Goal: Use online tool/utility: Utilize a website feature to perform a specific function

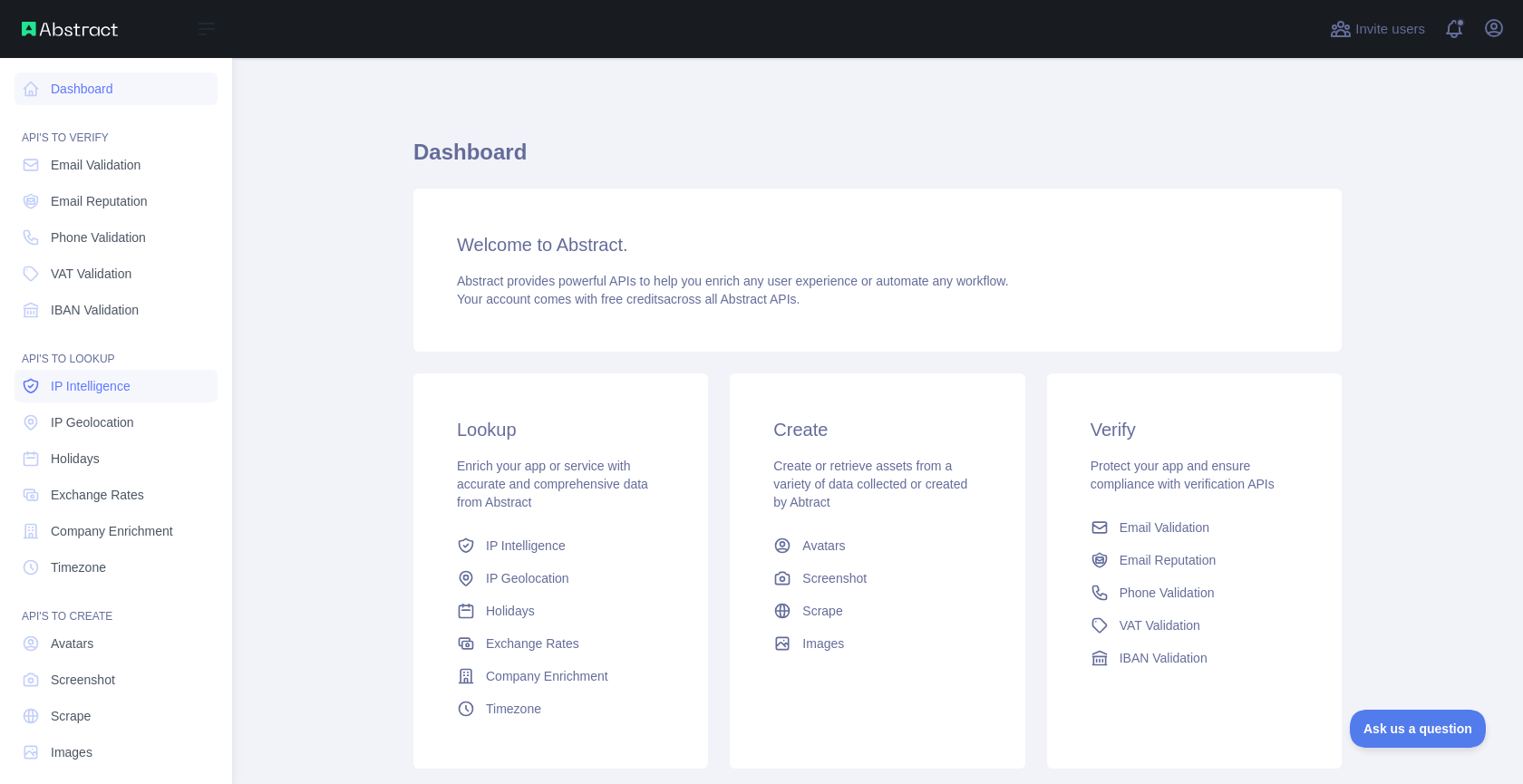
click at [98, 395] on link "IP Intelligence" at bounding box center [115, 385] width 203 height 33
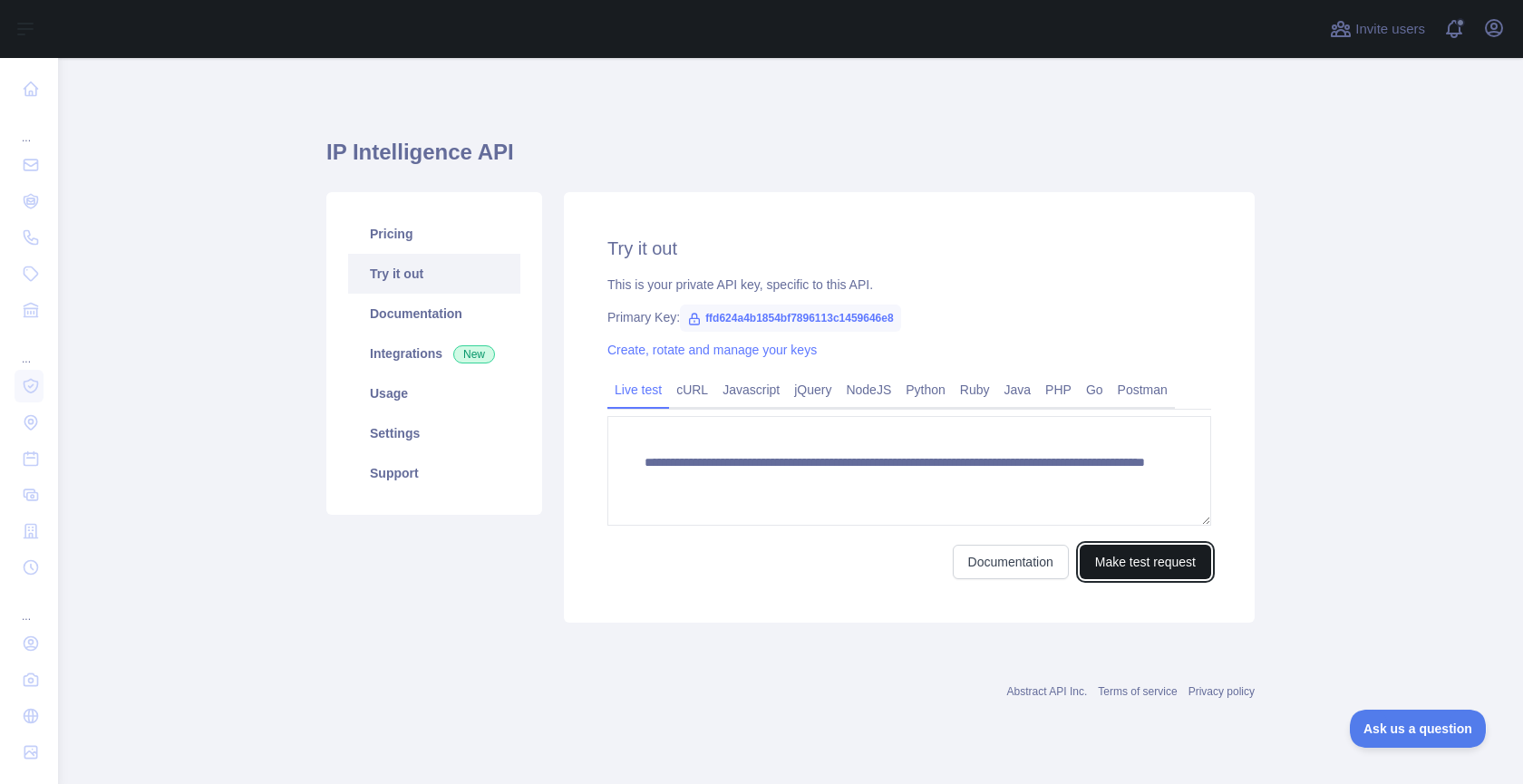
click at [1167, 550] on button "Make test request" at bounding box center [1146, 562] width 131 height 35
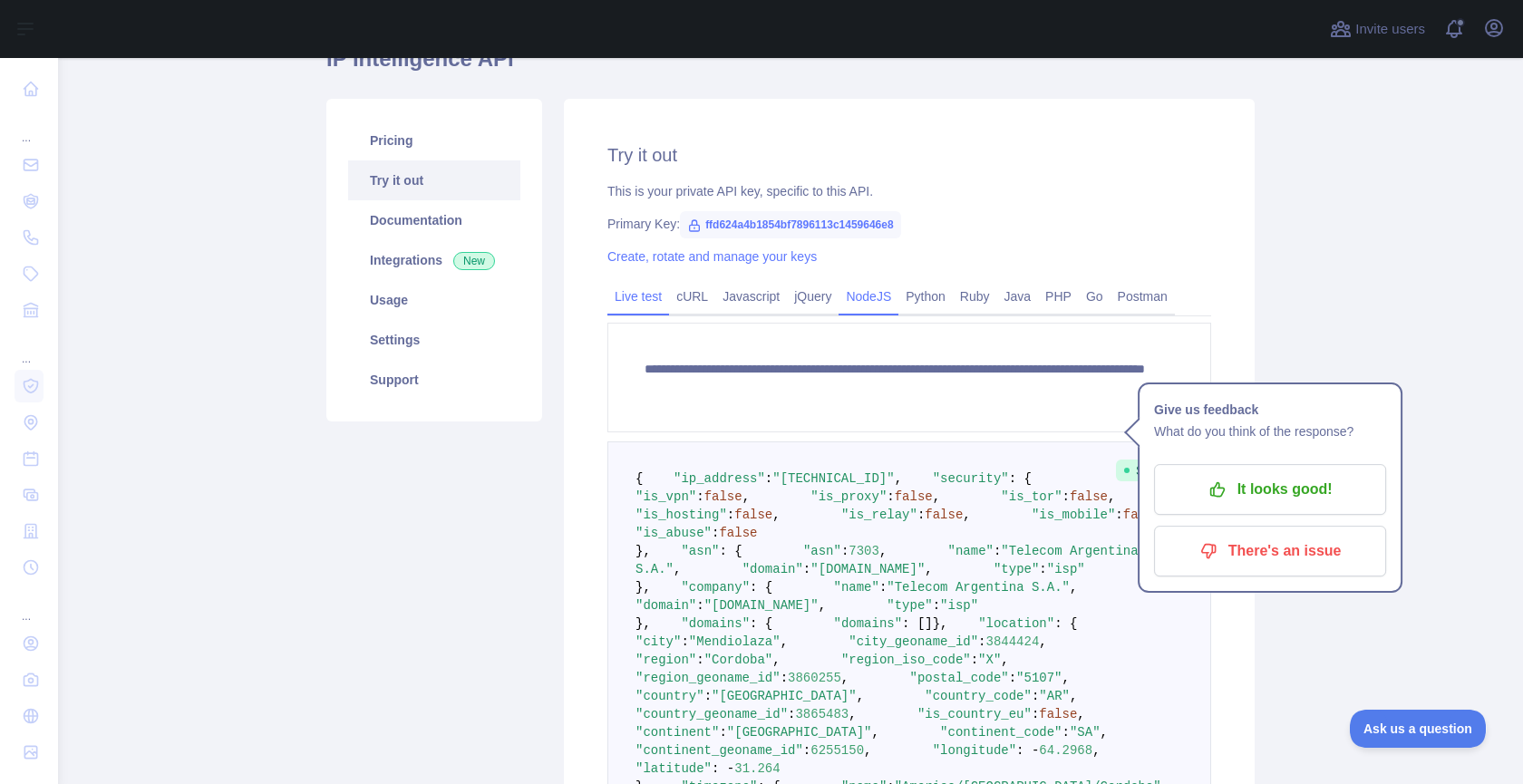
scroll to position [98, 0]
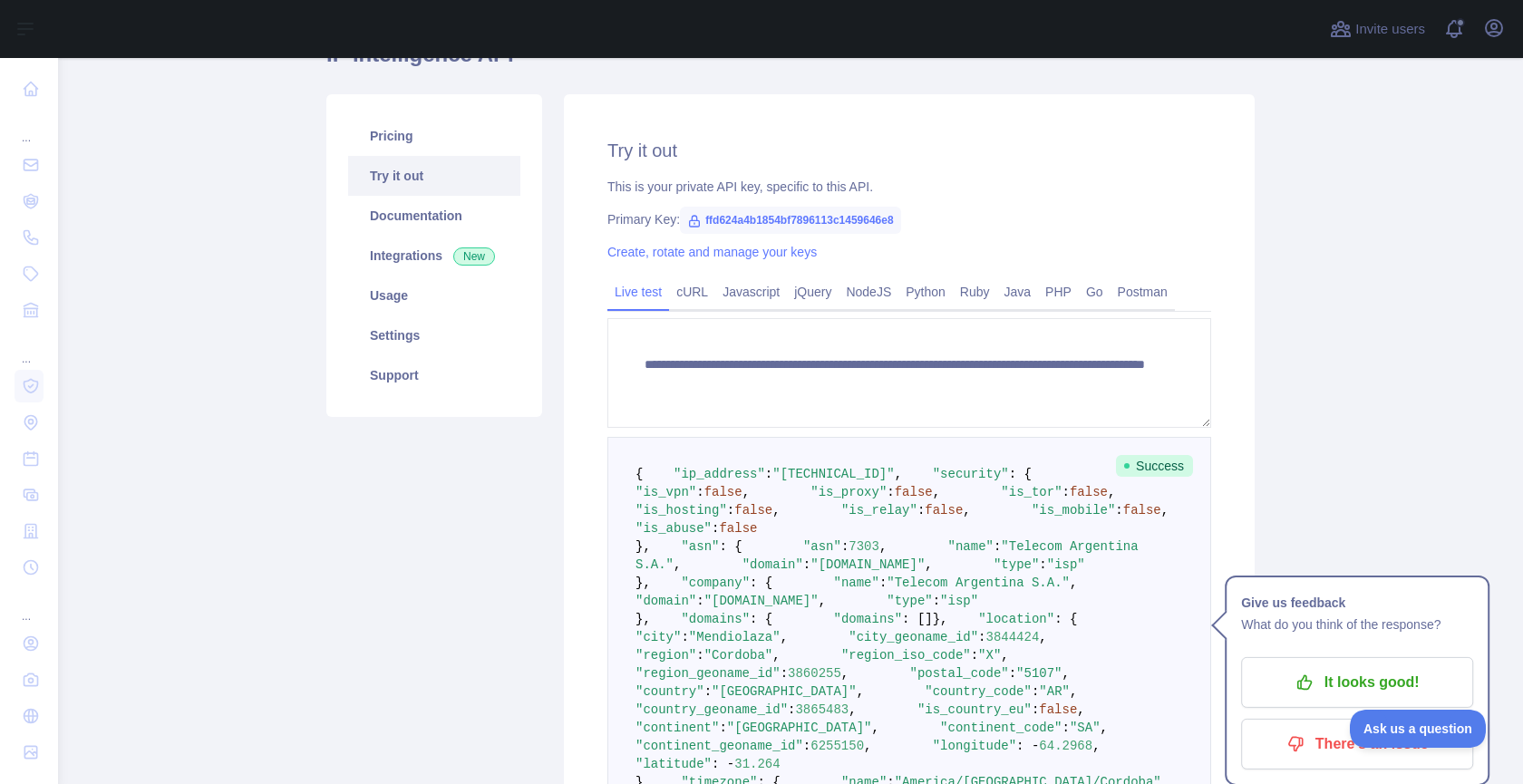
click at [696, 499] on span ""is_vpn"" at bounding box center [665, 491] width 61 height 14
copy span "is_vpn"
click at [811, 499] on span ""is_proxy"" at bounding box center [848, 491] width 76 height 14
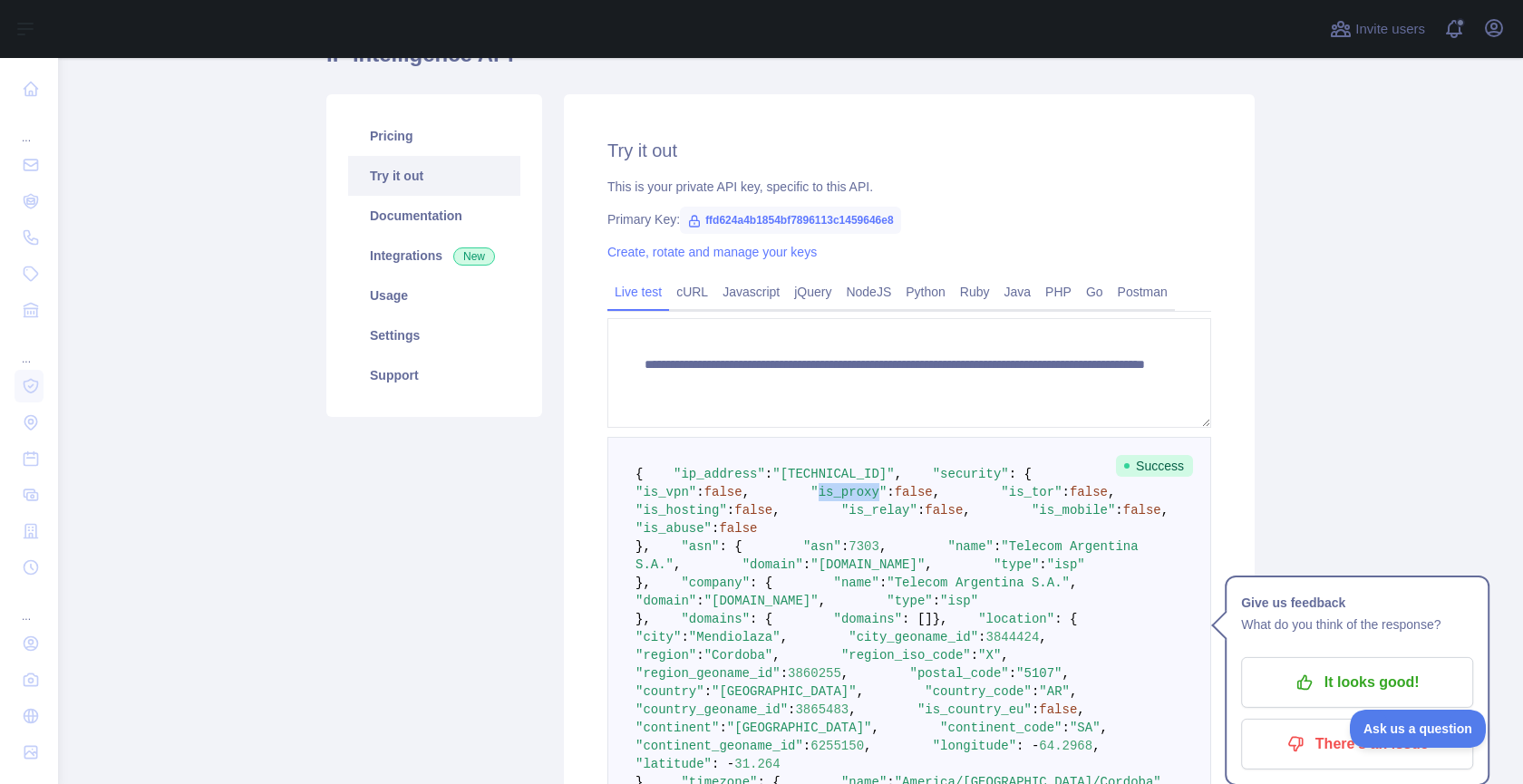
copy span "is_proxy"
click at [1001, 499] on span ""is_tor"" at bounding box center [1031, 491] width 61 height 14
copy span "is_tor"
click at [727, 518] on span ""is_hosting"" at bounding box center [681, 509] width 92 height 14
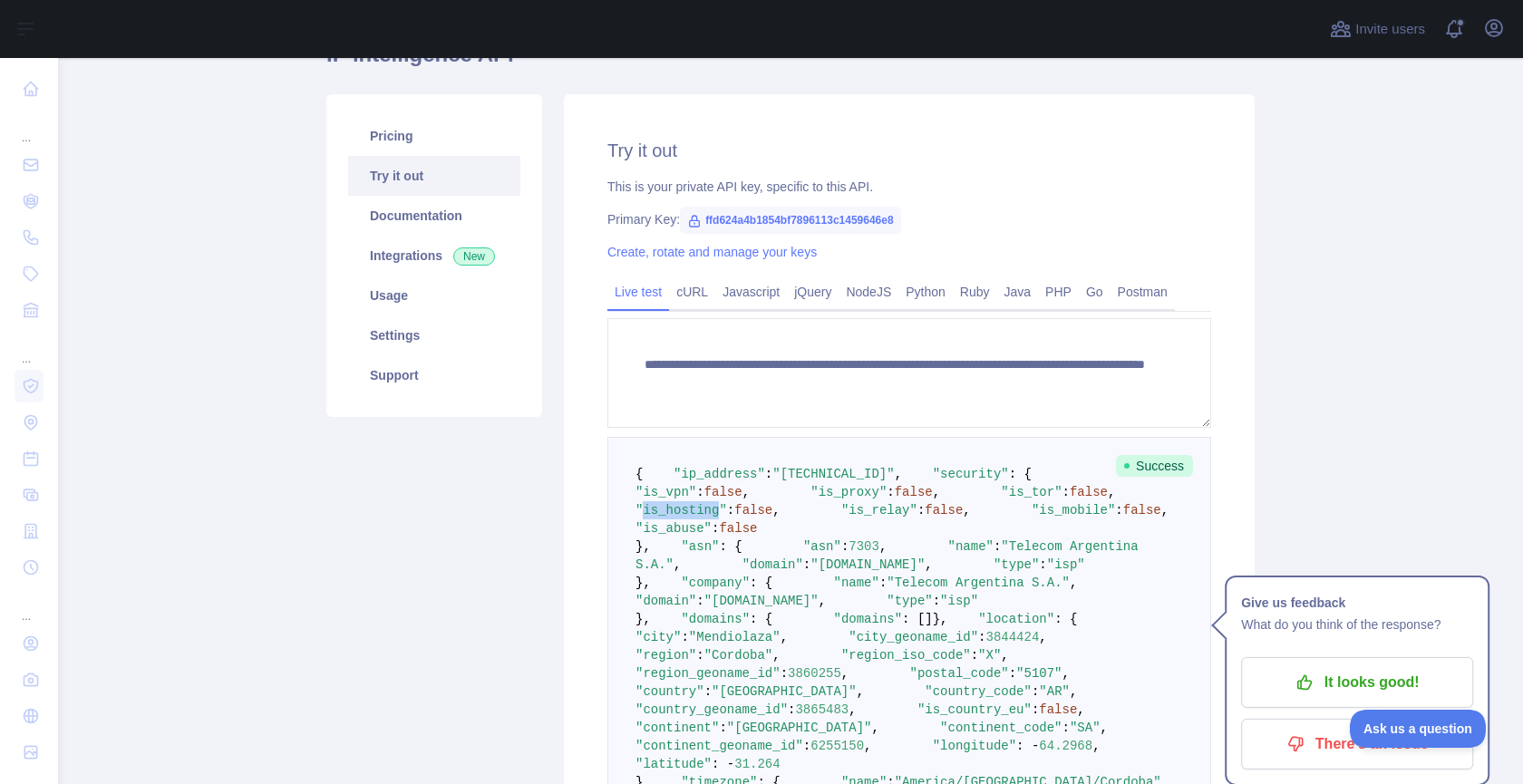
click at [727, 518] on span ""is_hosting"" at bounding box center [681, 509] width 92 height 14
copy span "is_hosting"
click at [841, 518] on span ""is_relay"" at bounding box center [878, 509] width 76 height 14
copy span "is_relay"
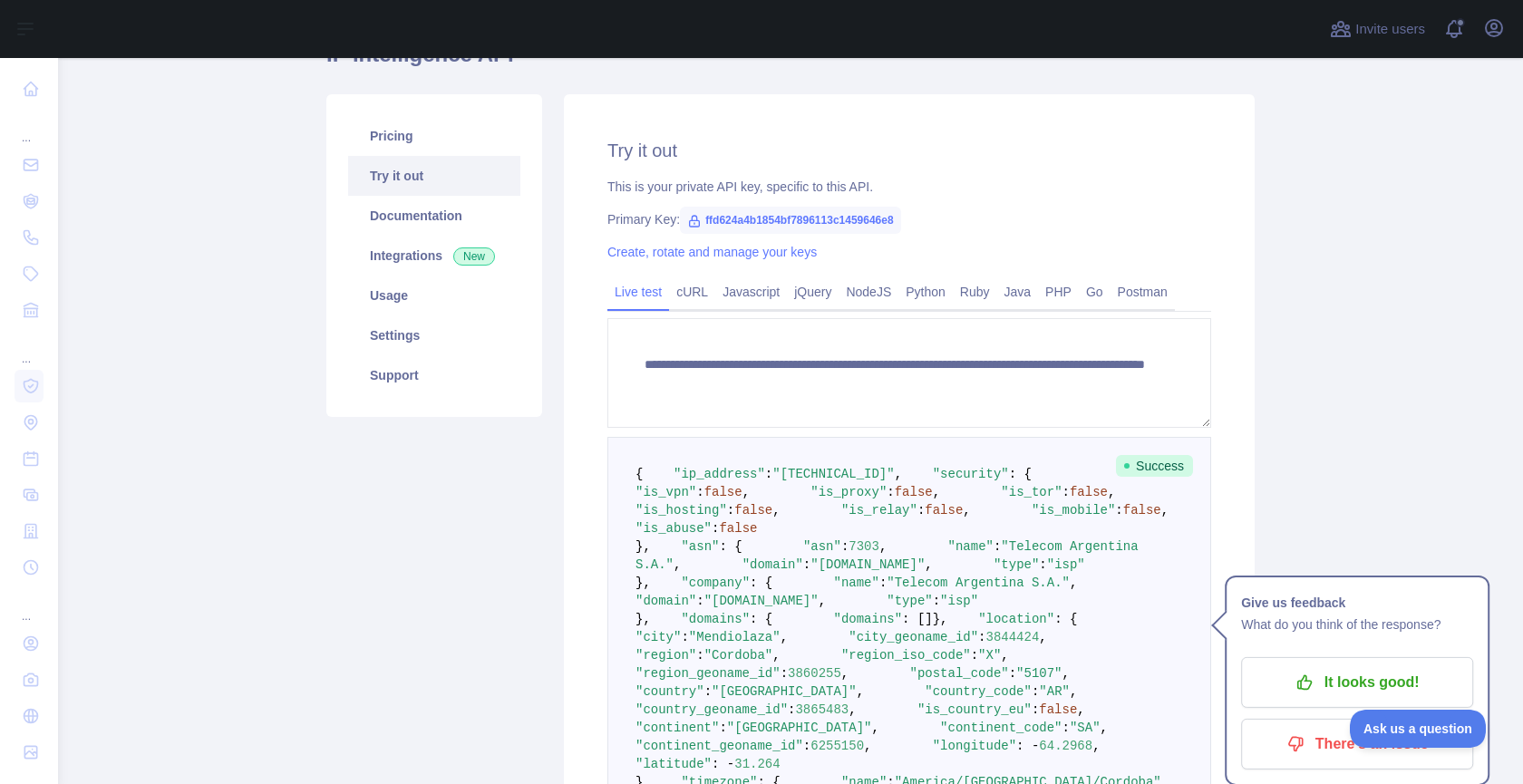
click at [1031, 518] on span ""is_mobile"" at bounding box center [1073, 509] width 84 height 14
copy span "is_mobile"
click at [711, 535] on span ""is_abuse"" at bounding box center [673, 527] width 76 height 14
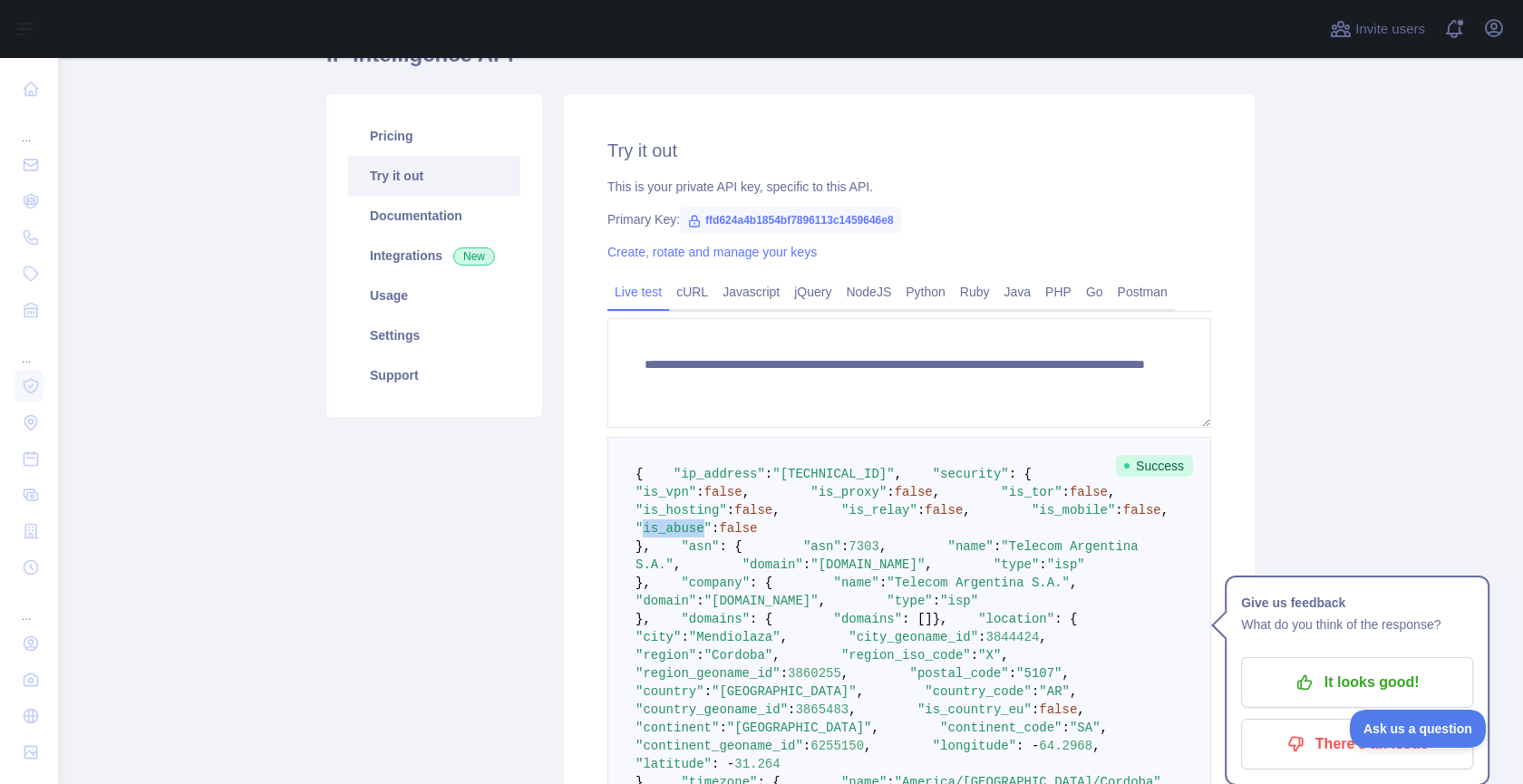
copy span "is_abuse"
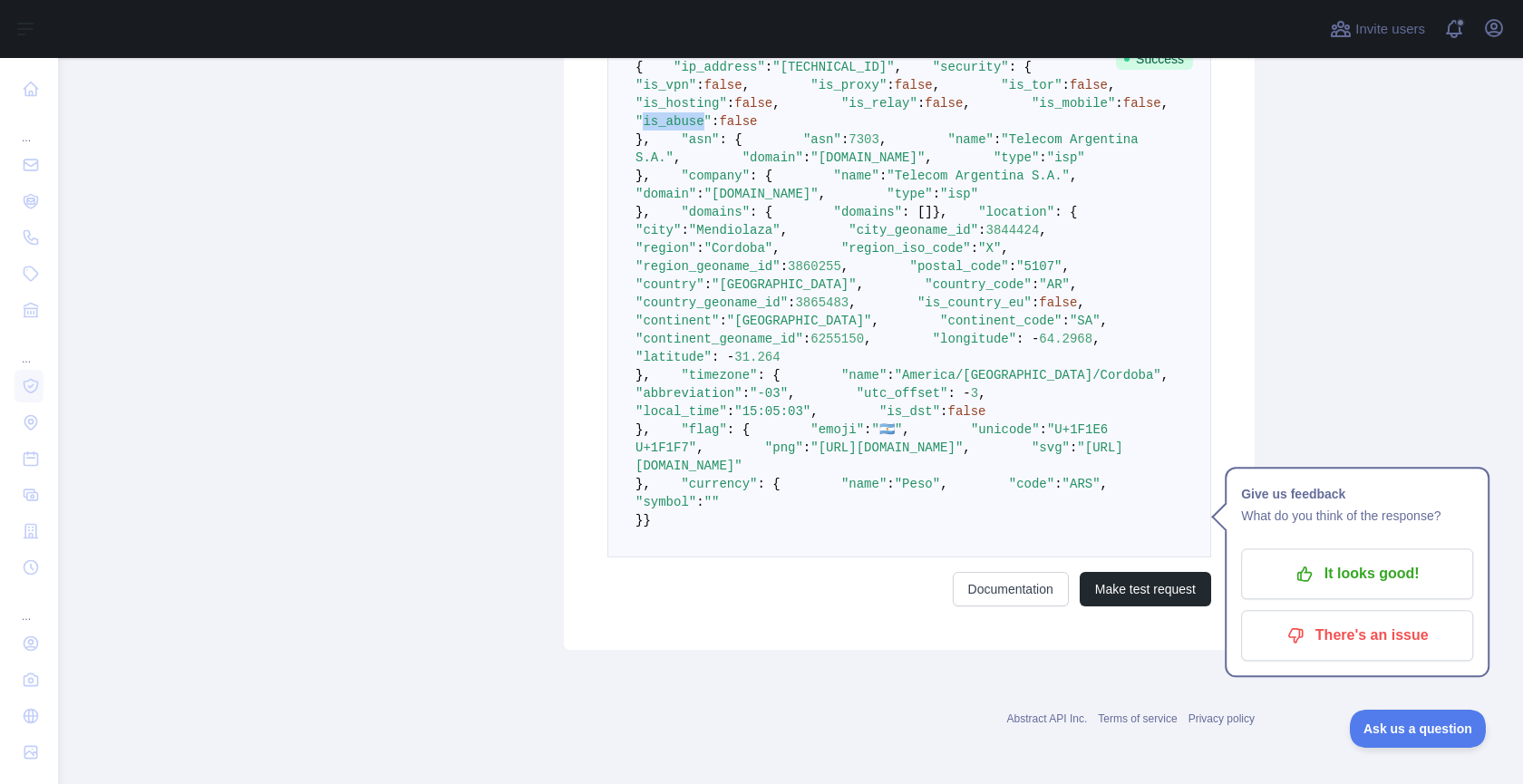
scroll to position [0, 0]
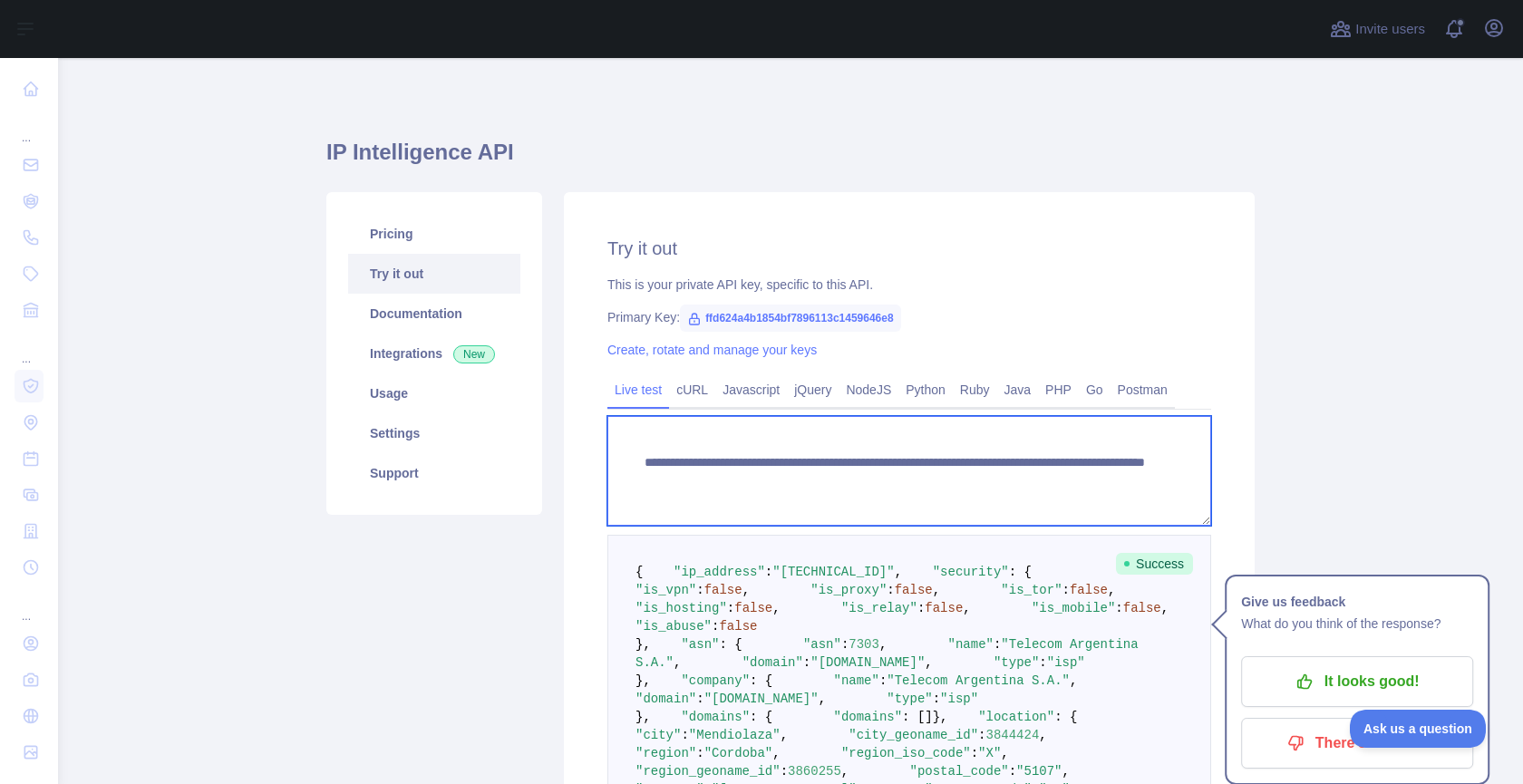
drag, startPoint x: 1007, startPoint y: 480, endPoint x: 1168, endPoint y: 486, distance: 161.1
click at [1168, 486] on textarea "**********" at bounding box center [908, 470] width 603 height 110
paste textarea
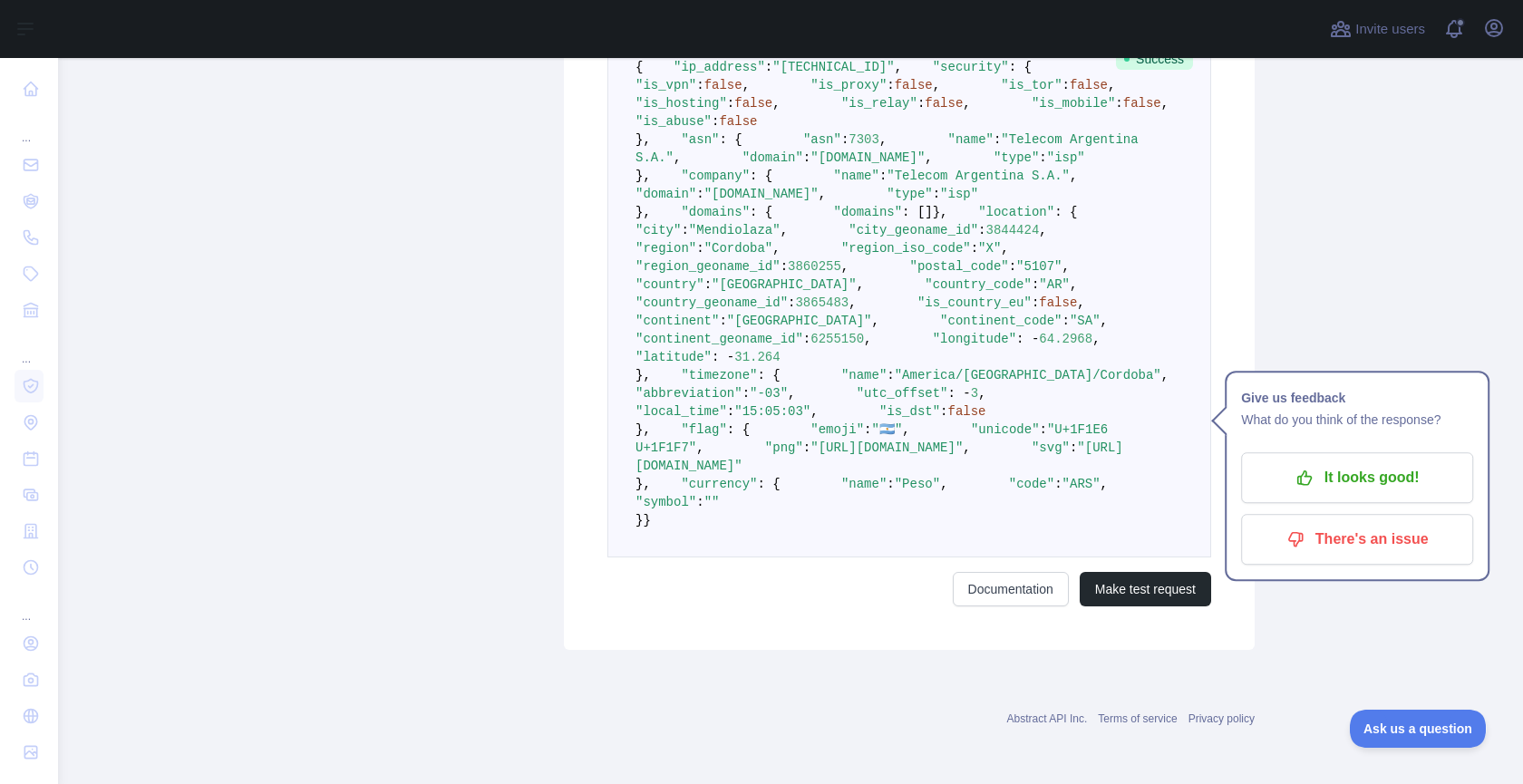
scroll to position [149, 0]
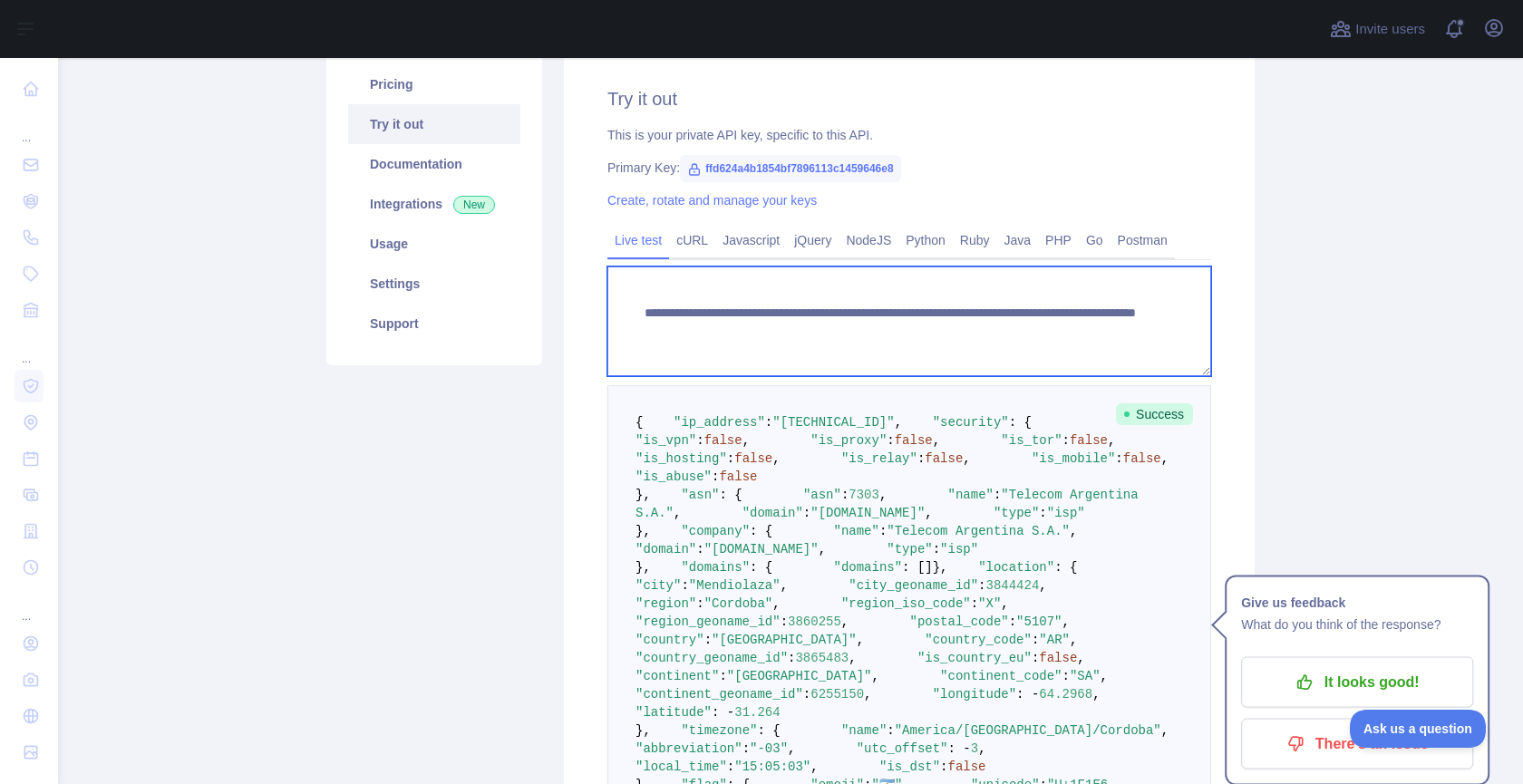
drag, startPoint x: 1115, startPoint y: 337, endPoint x: 738, endPoint y: 286, distance: 380.4
click at [738, 286] on textarea "**********" at bounding box center [908, 321] width 603 height 110
click at [1051, 331] on textarea "**********" at bounding box center [908, 321] width 603 height 110
drag, startPoint x: 1006, startPoint y: 332, endPoint x: 1124, endPoint y: 331, distance: 118.0
click at [1124, 331] on textarea "**********" at bounding box center [908, 321] width 603 height 110
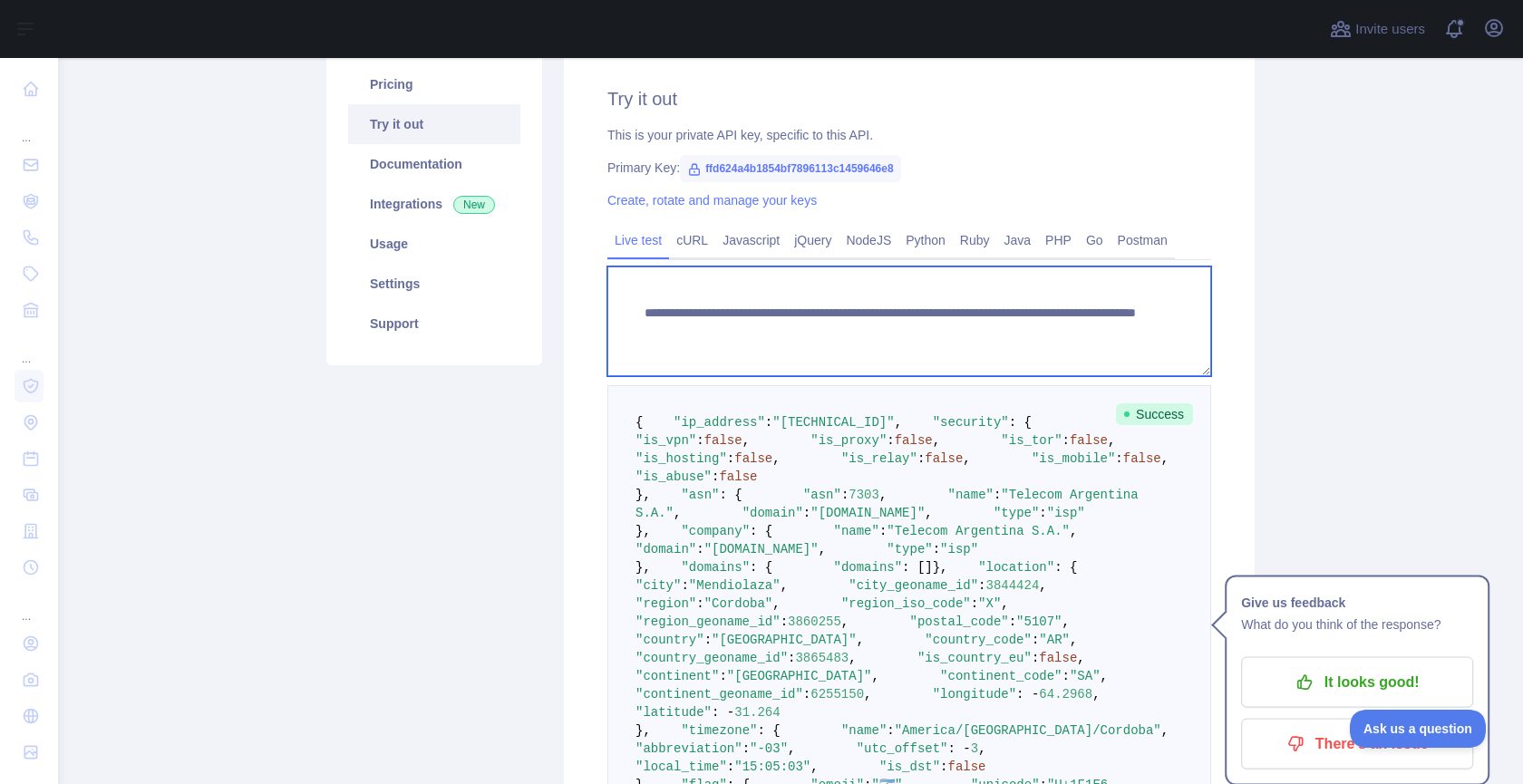
paste textarea
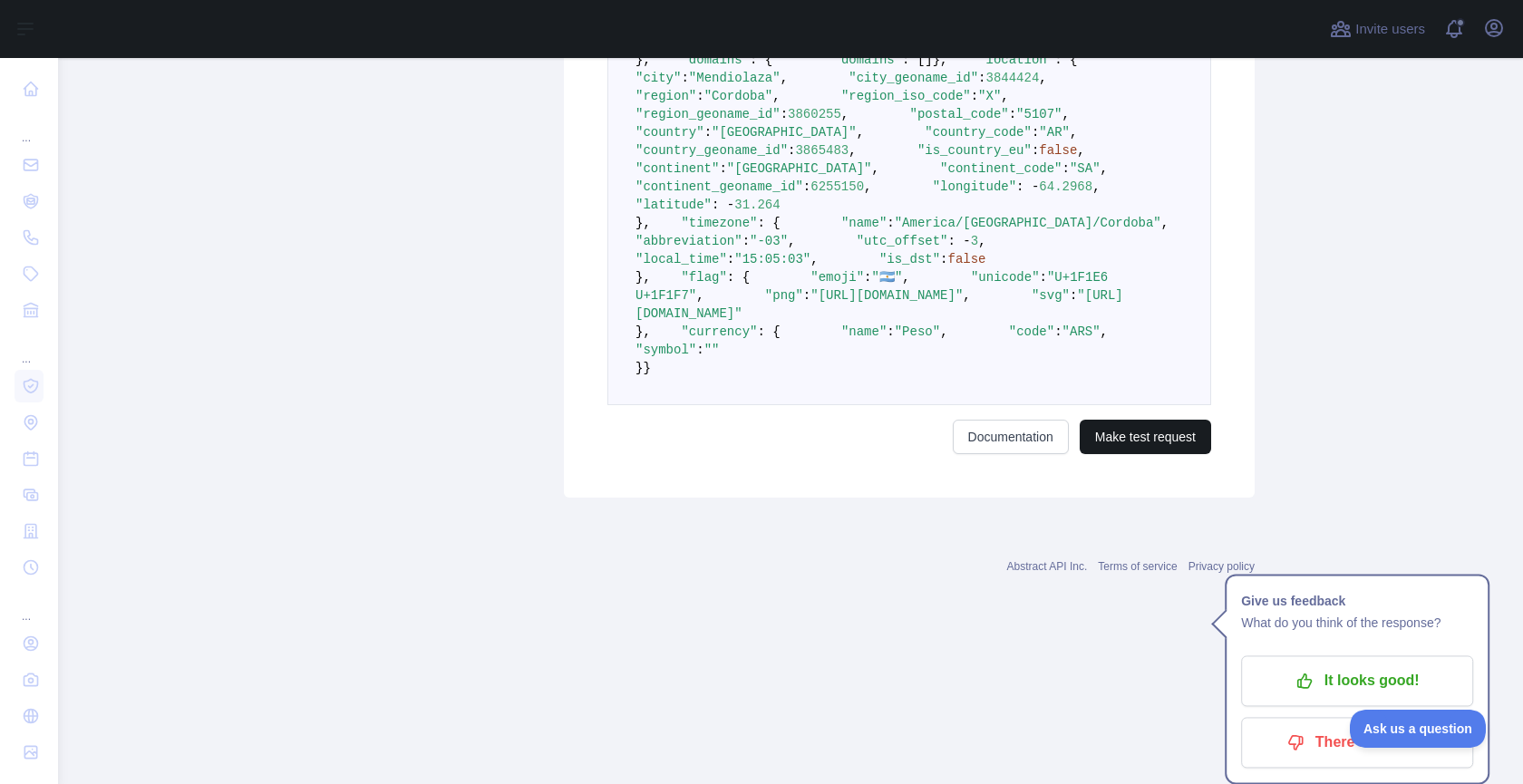
type textarea "**********"
click at [1123, 454] on button "Make test request" at bounding box center [1146, 436] width 131 height 35
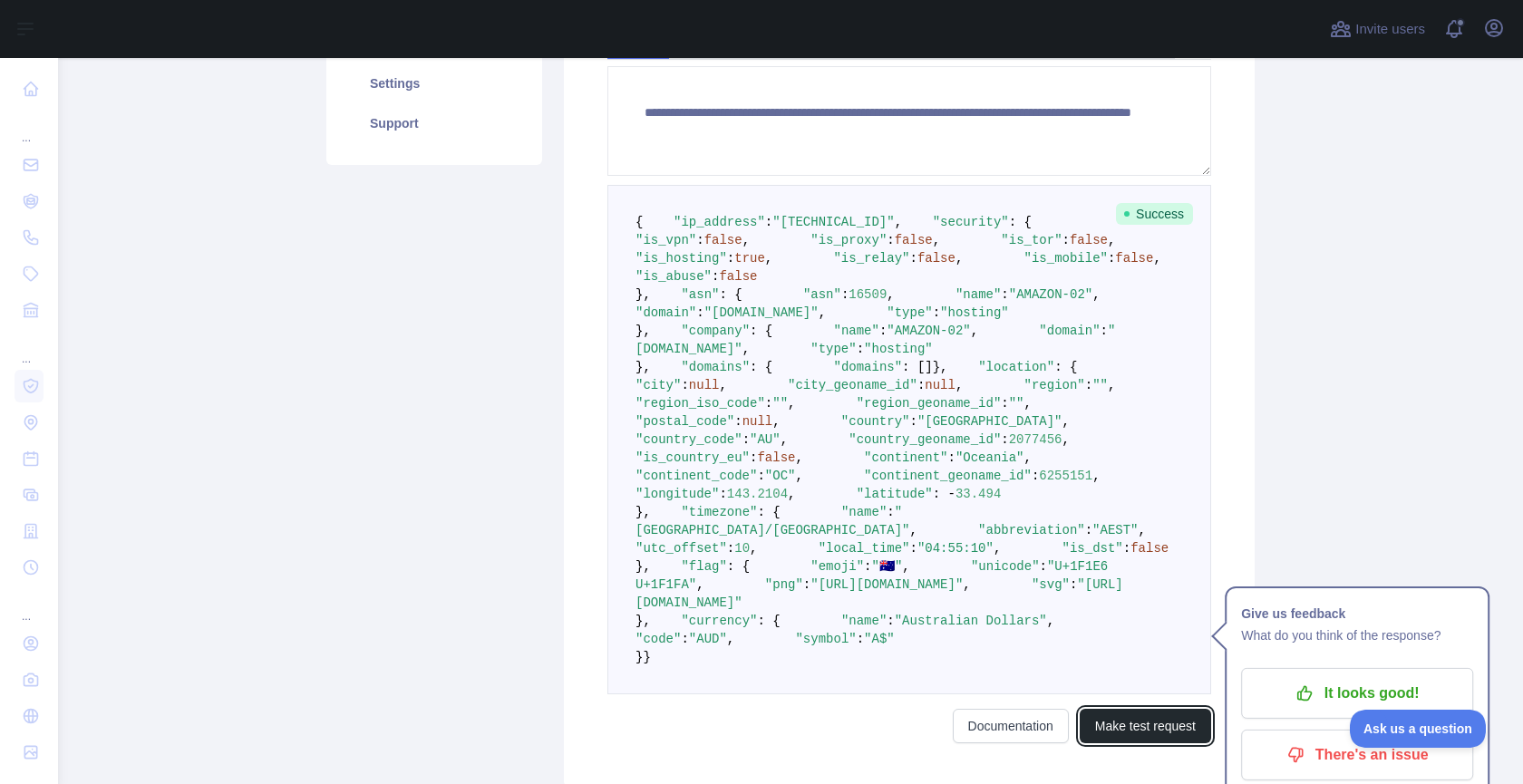
scroll to position [237, 0]
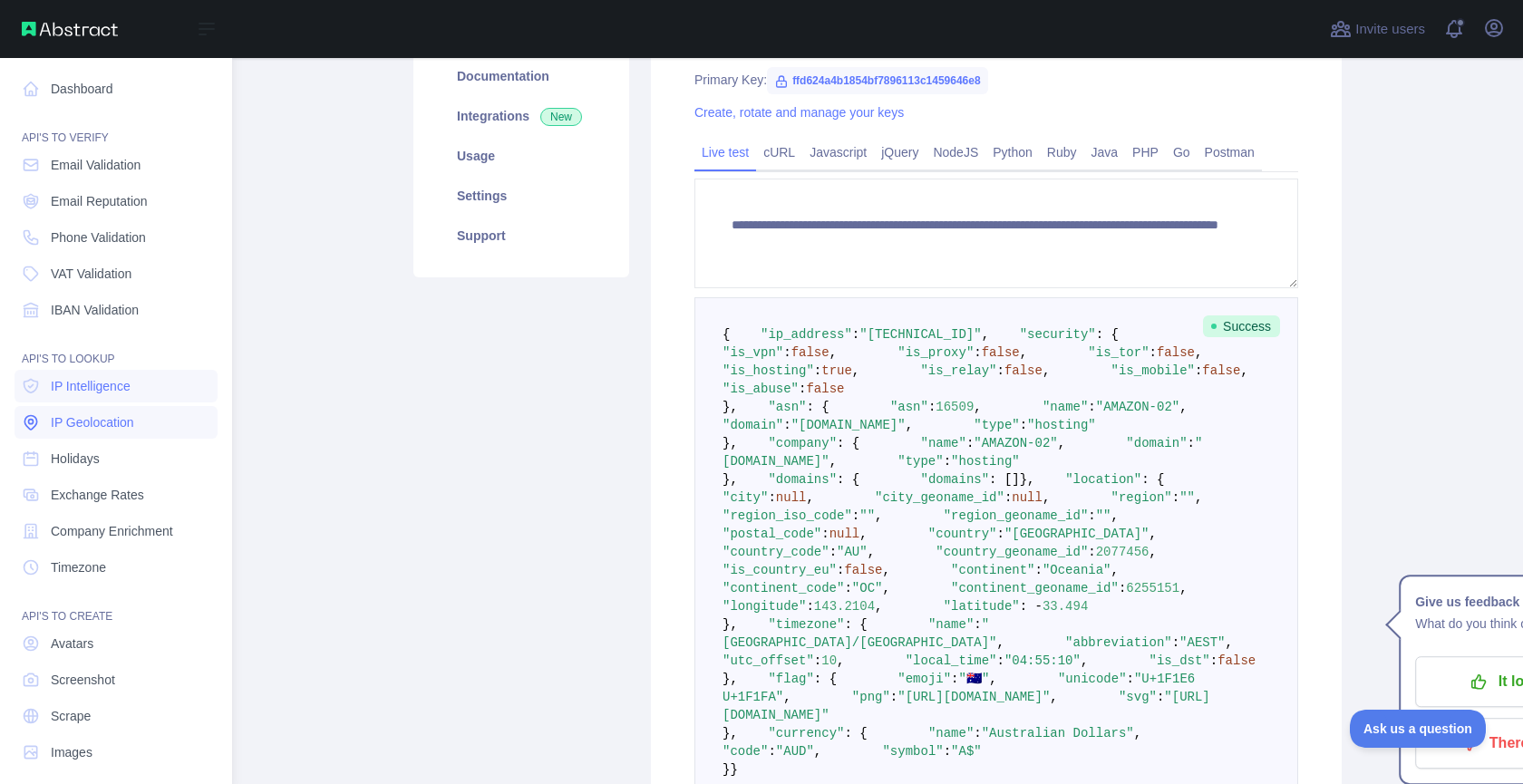
click at [125, 418] on span "IP Geolocation" at bounding box center [92, 422] width 84 height 18
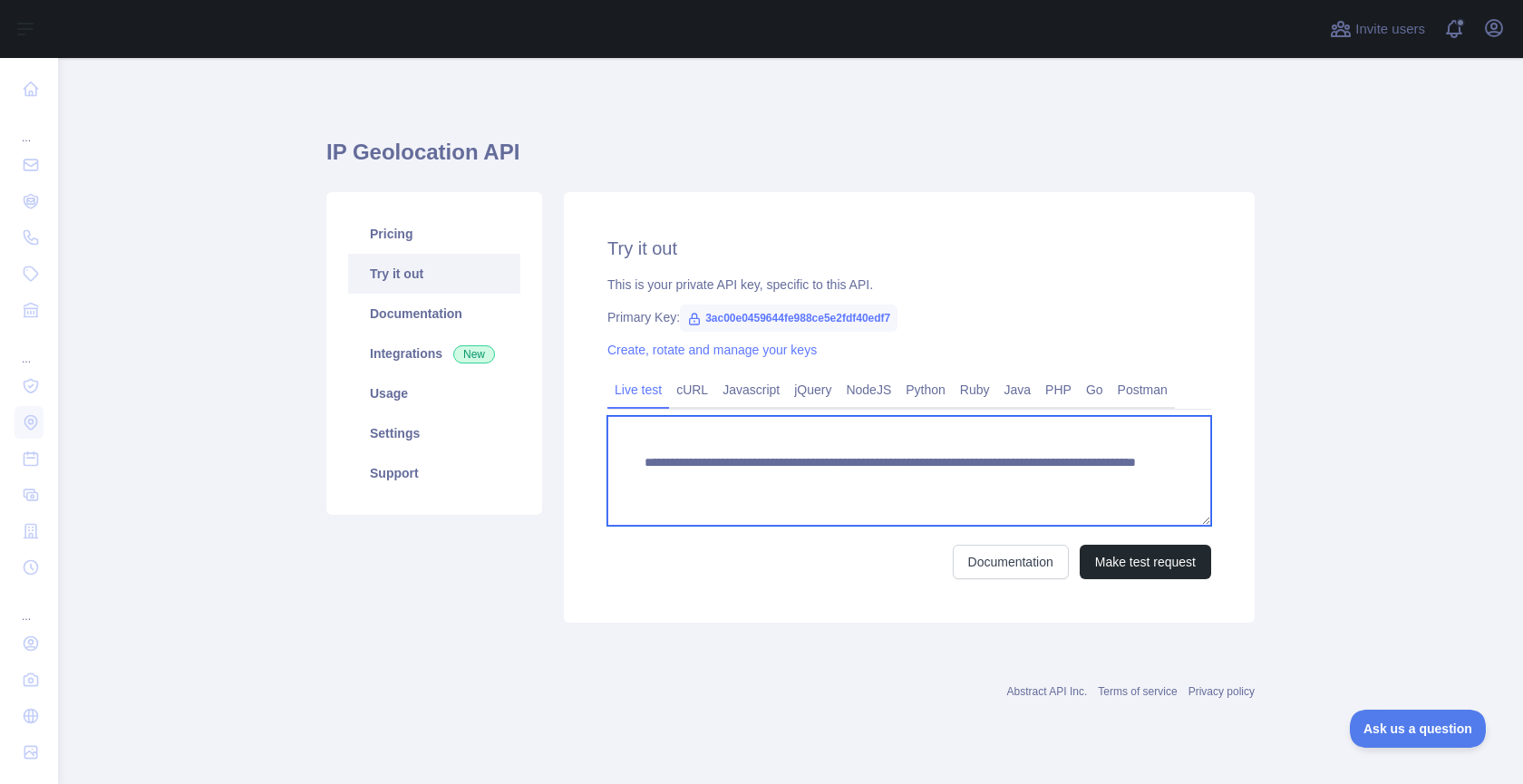
drag, startPoint x: 1008, startPoint y: 479, endPoint x: 1161, endPoint y: 488, distance: 153.3
click at [1161, 488] on textarea "**********" at bounding box center [908, 470] width 603 height 110
paste textarea
type textarea "**********"
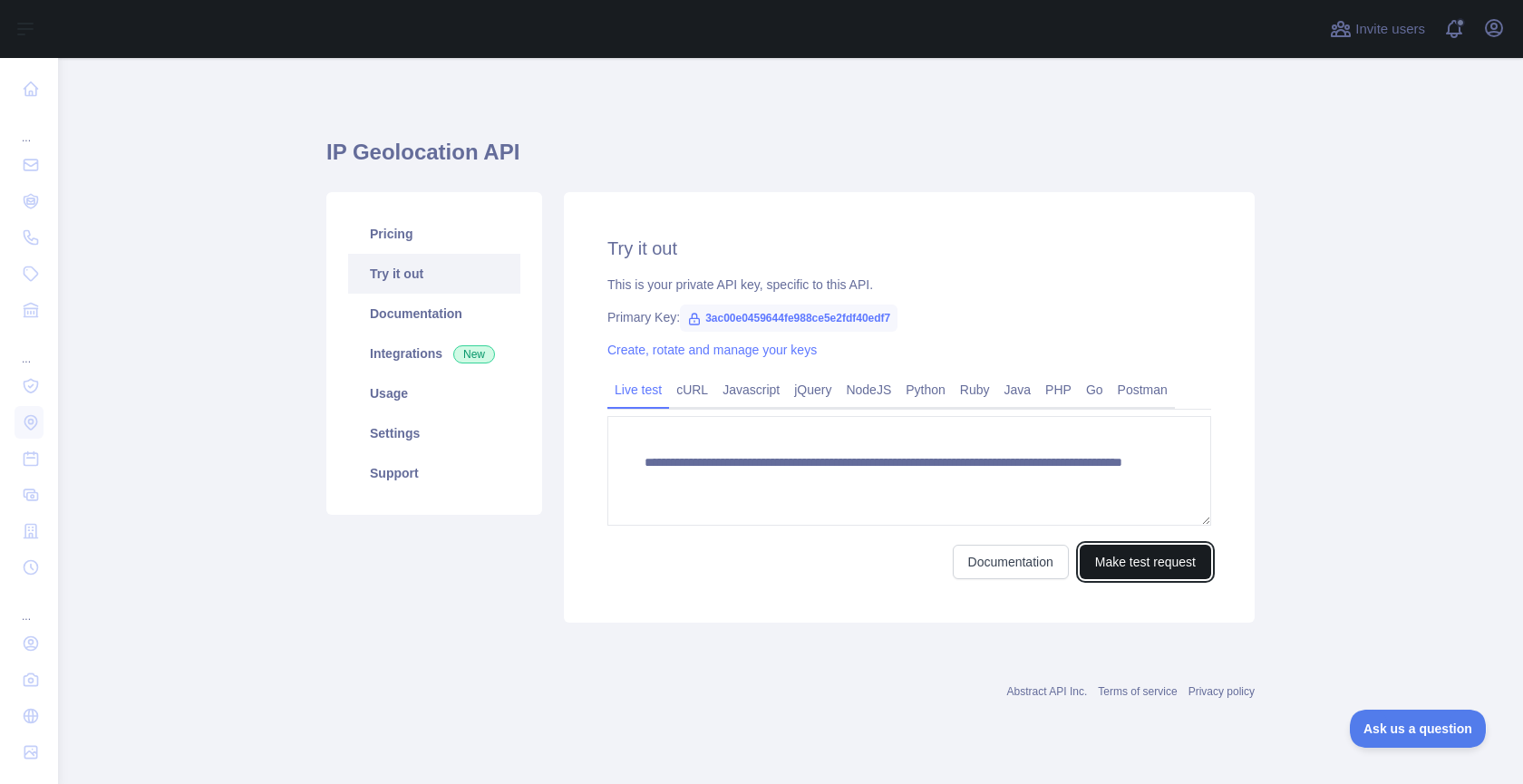
click at [1142, 552] on button "Make test request" at bounding box center [1146, 562] width 131 height 35
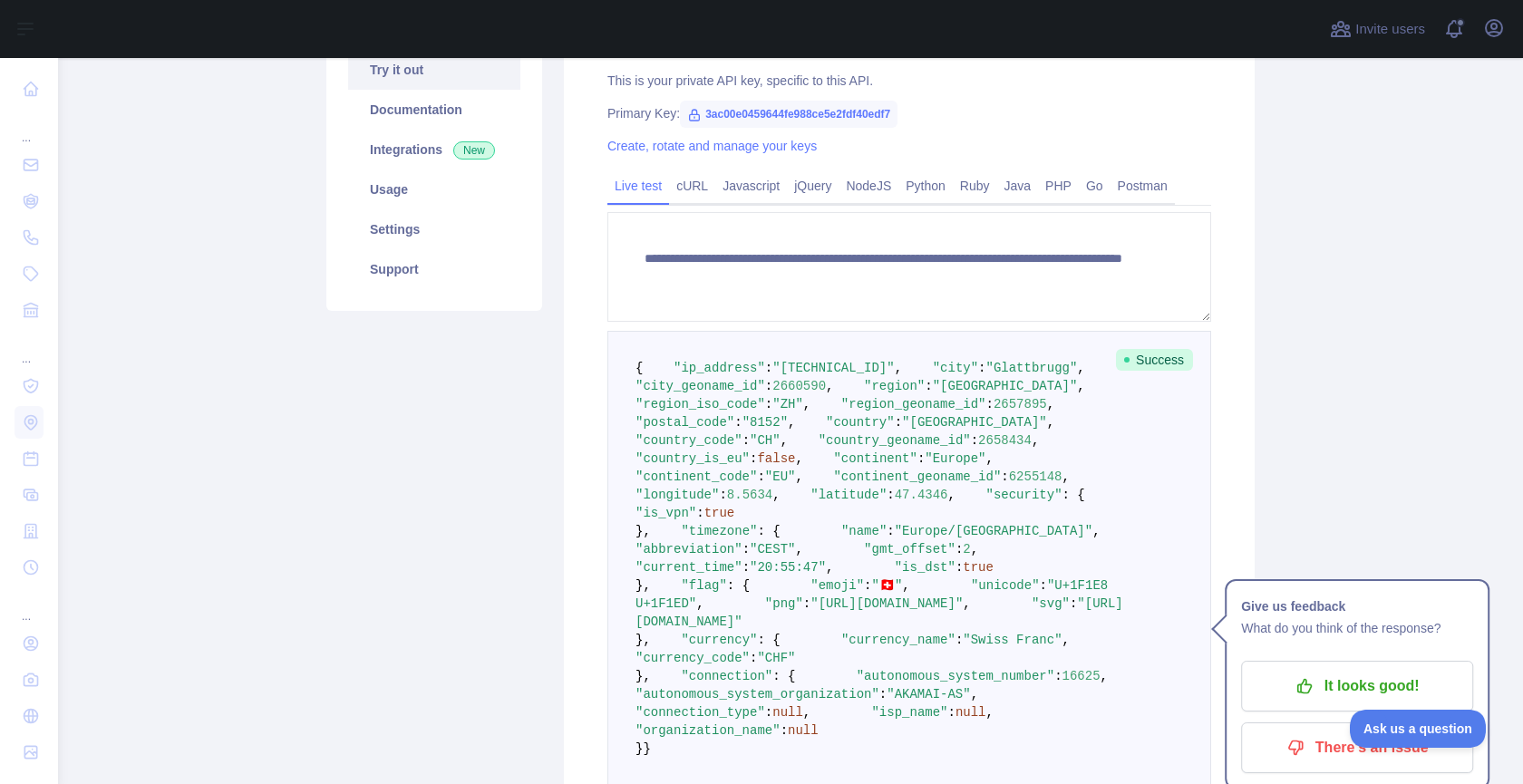
scroll to position [214, 0]
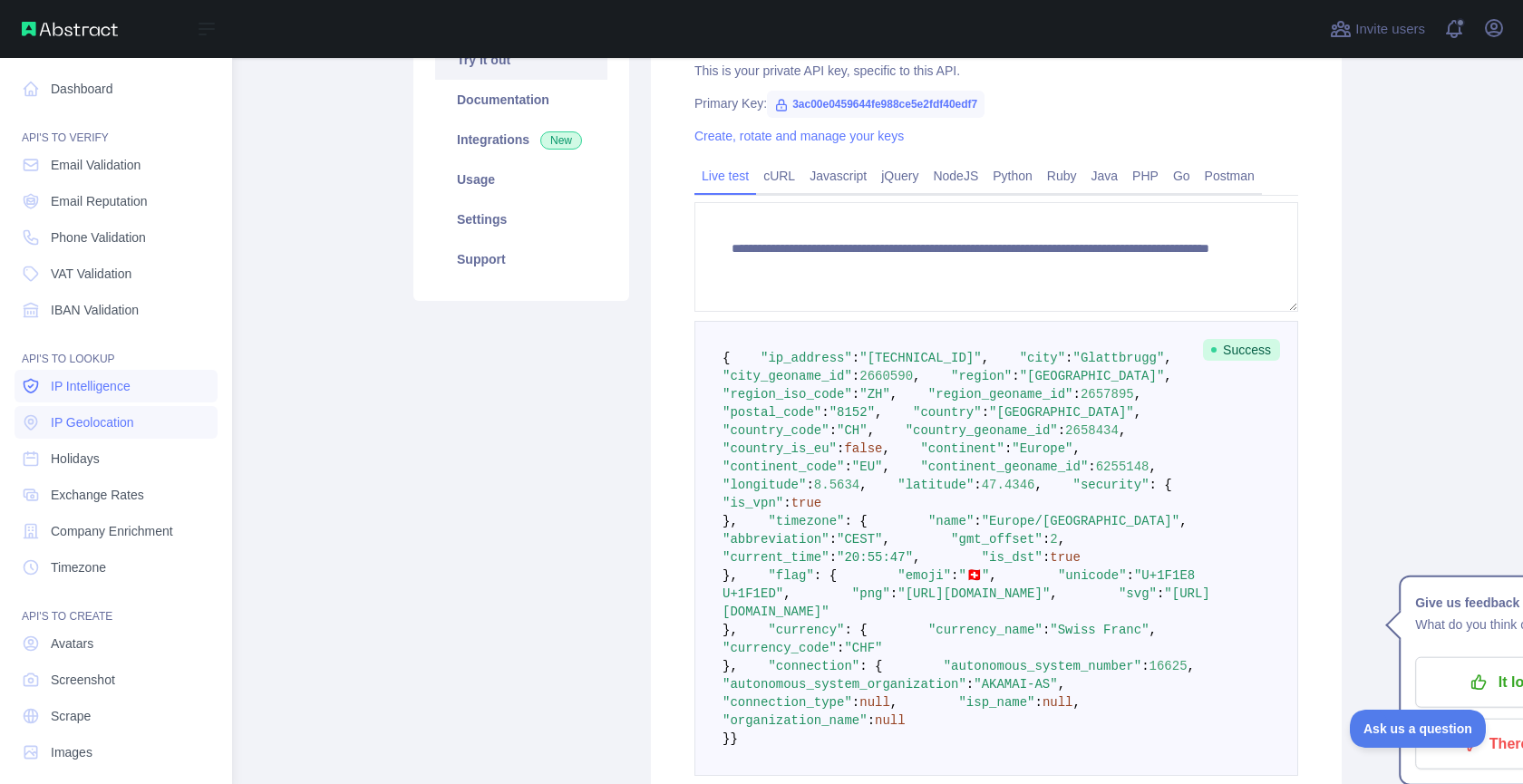
click at [111, 392] on span "IP Intelligence" at bounding box center [90, 385] width 80 height 18
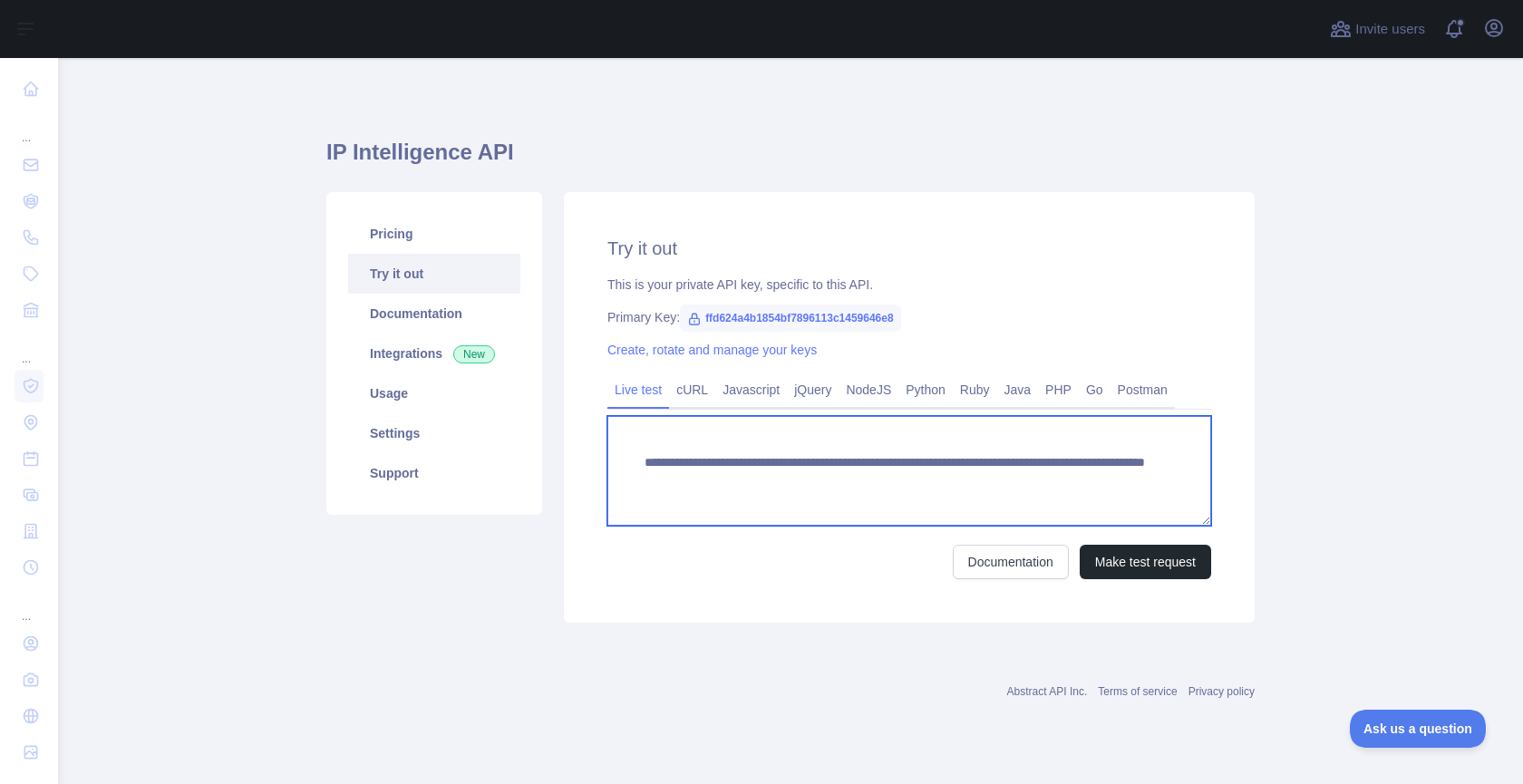
drag, startPoint x: 1007, startPoint y: 482, endPoint x: 1106, endPoint y: 476, distance: 99.2
click at [1106, 476] on textarea "**********" at bounding box center [908, 470] width 603 height 110
paste textarea
type textarea "**********"
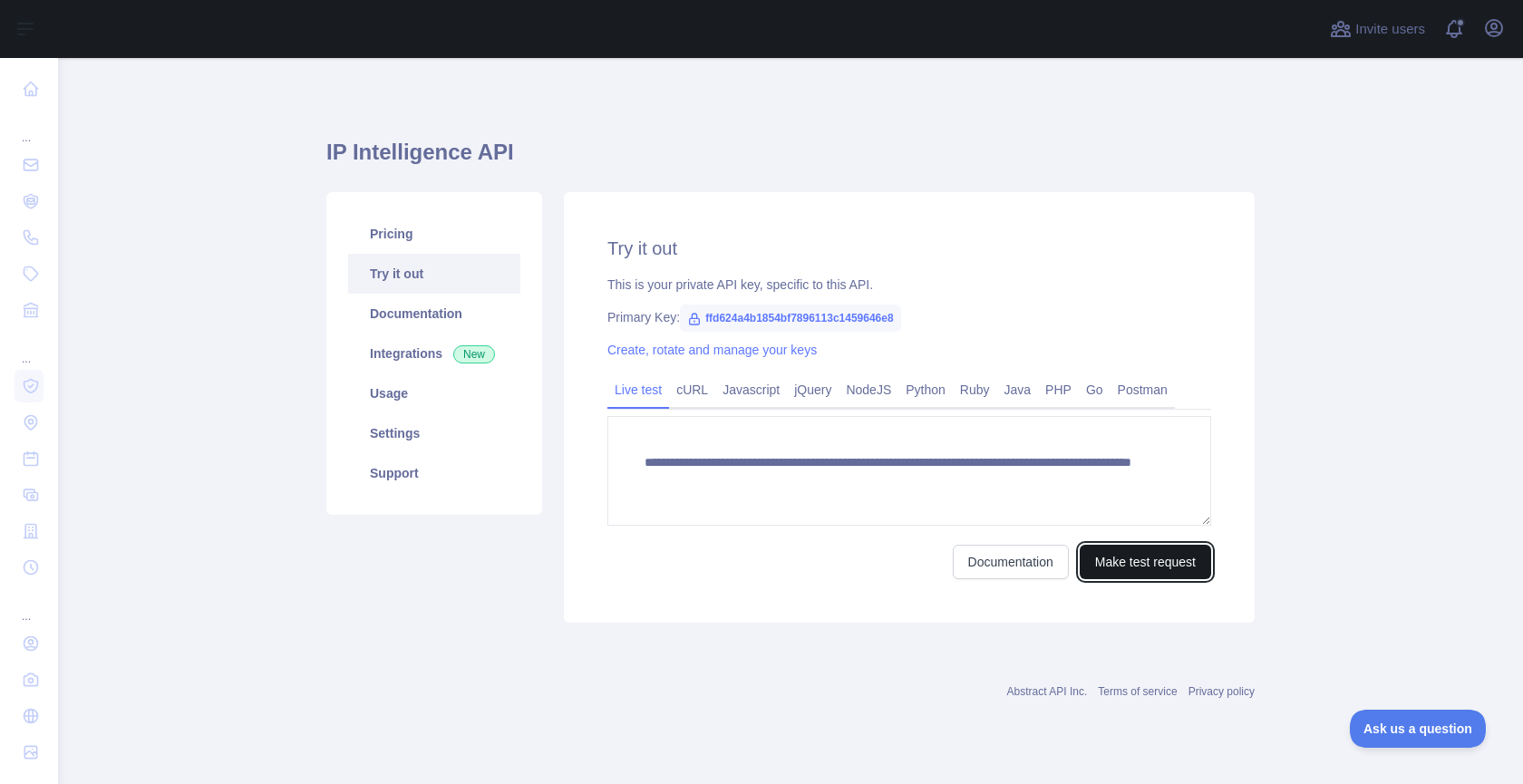
click at [1123, 563] on button "Make test request" at bounding box center [1146, 562] width 131 height 35
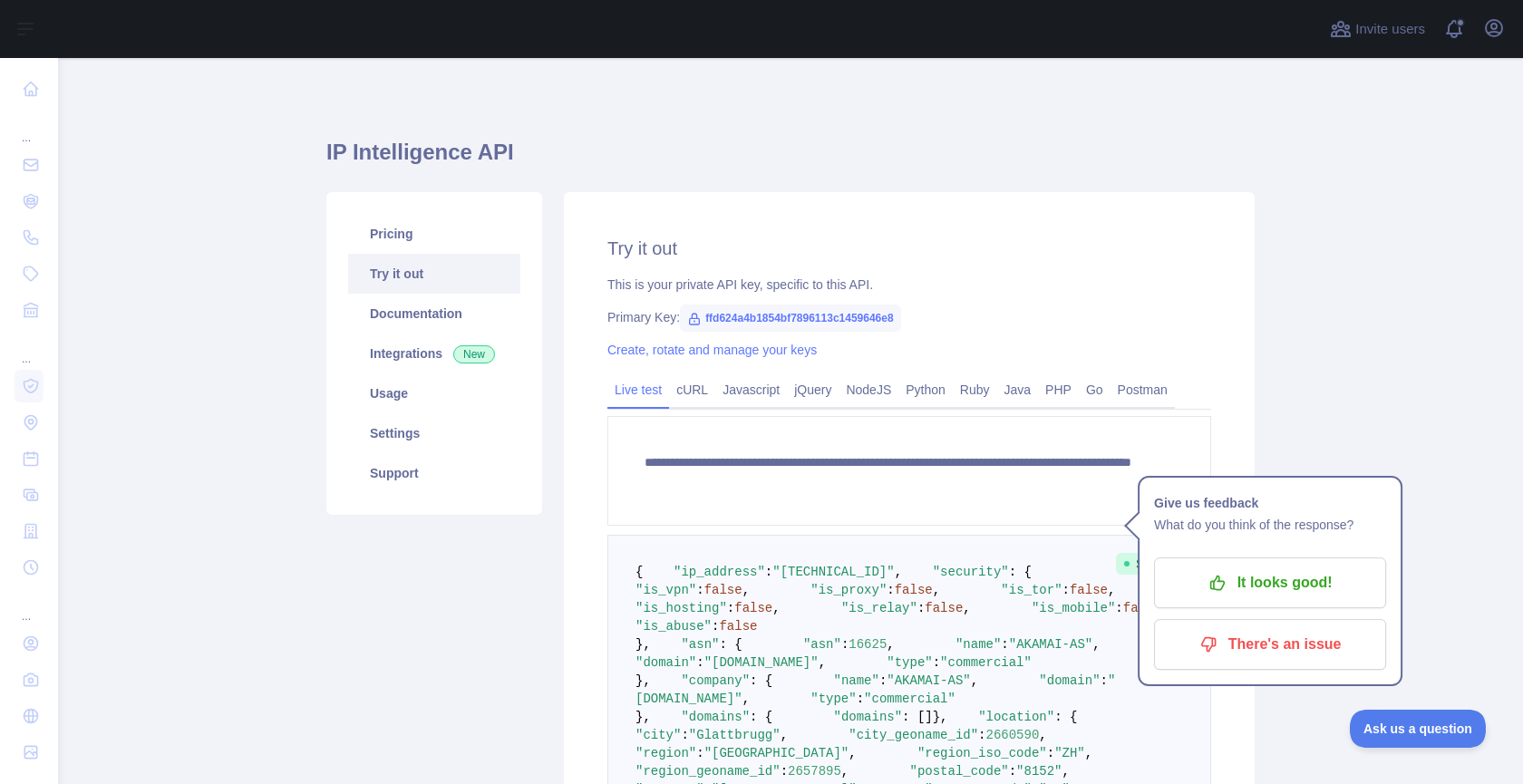
click at [742, 597] on span "false" at bounding box center [723, 589] width 38 height 14
drag, startPoint x: 788, startPoint y: 625, endPoint x: 916, endPoint y: 609, distance: 129.0
click at [742, 597] on span "false" at bounding box center [723, 589] width 38 height 14
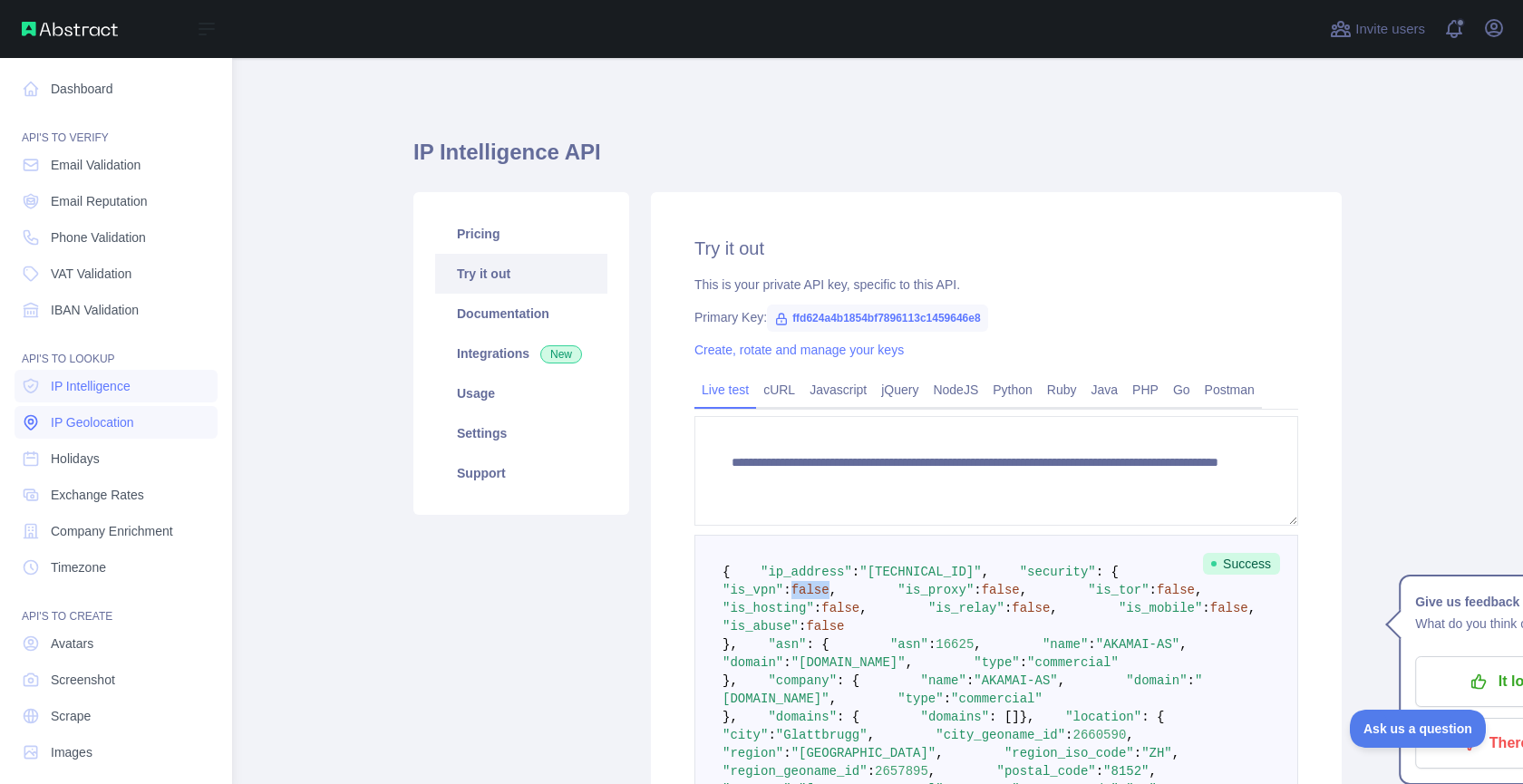
click at [134, 421] on span "IP Geolocation" at bounding box center [92, 422] width 84 height 18
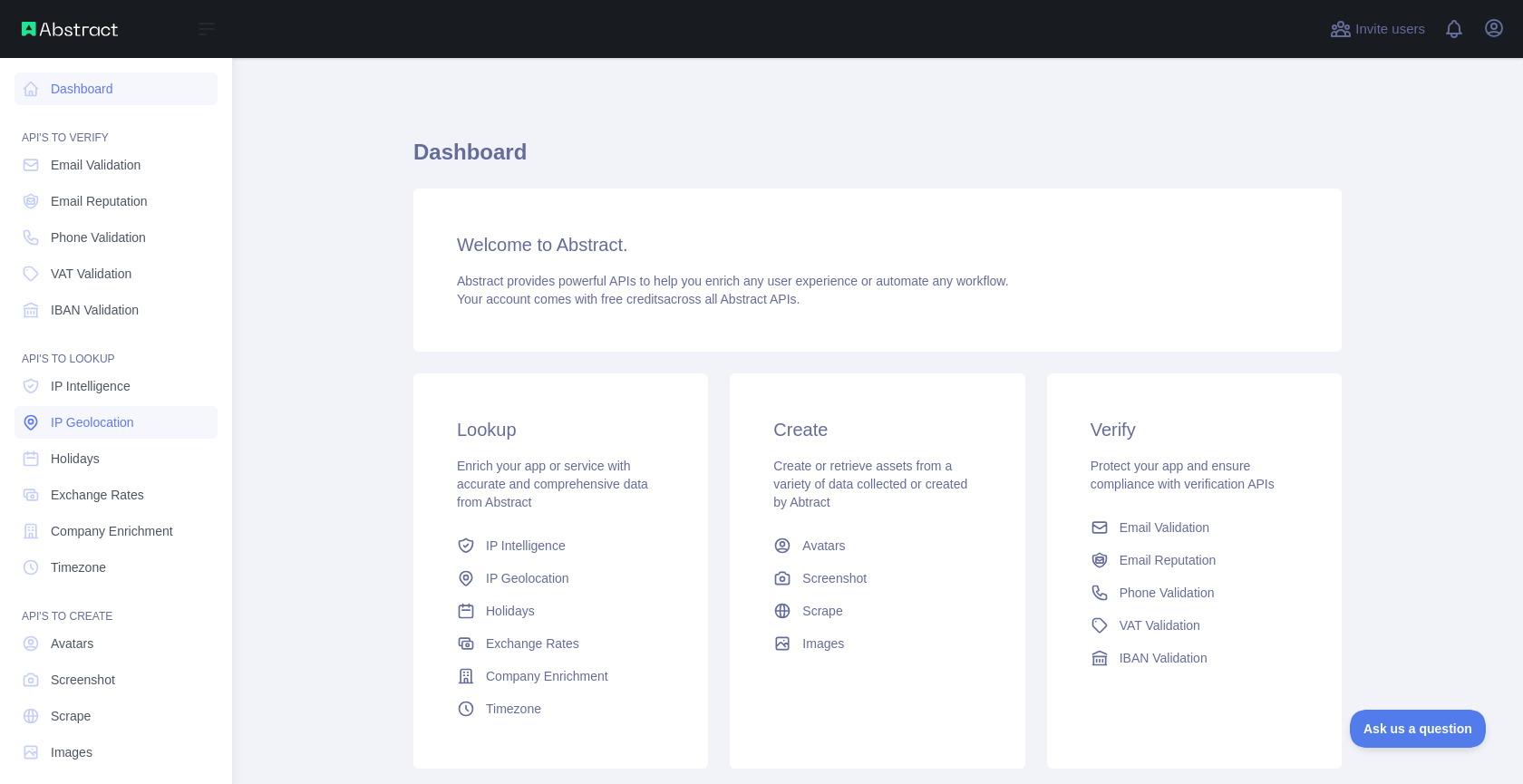
click at [84, 424] on span "IP Geolocation" at bounding box center [92, 422] width 84 height 18
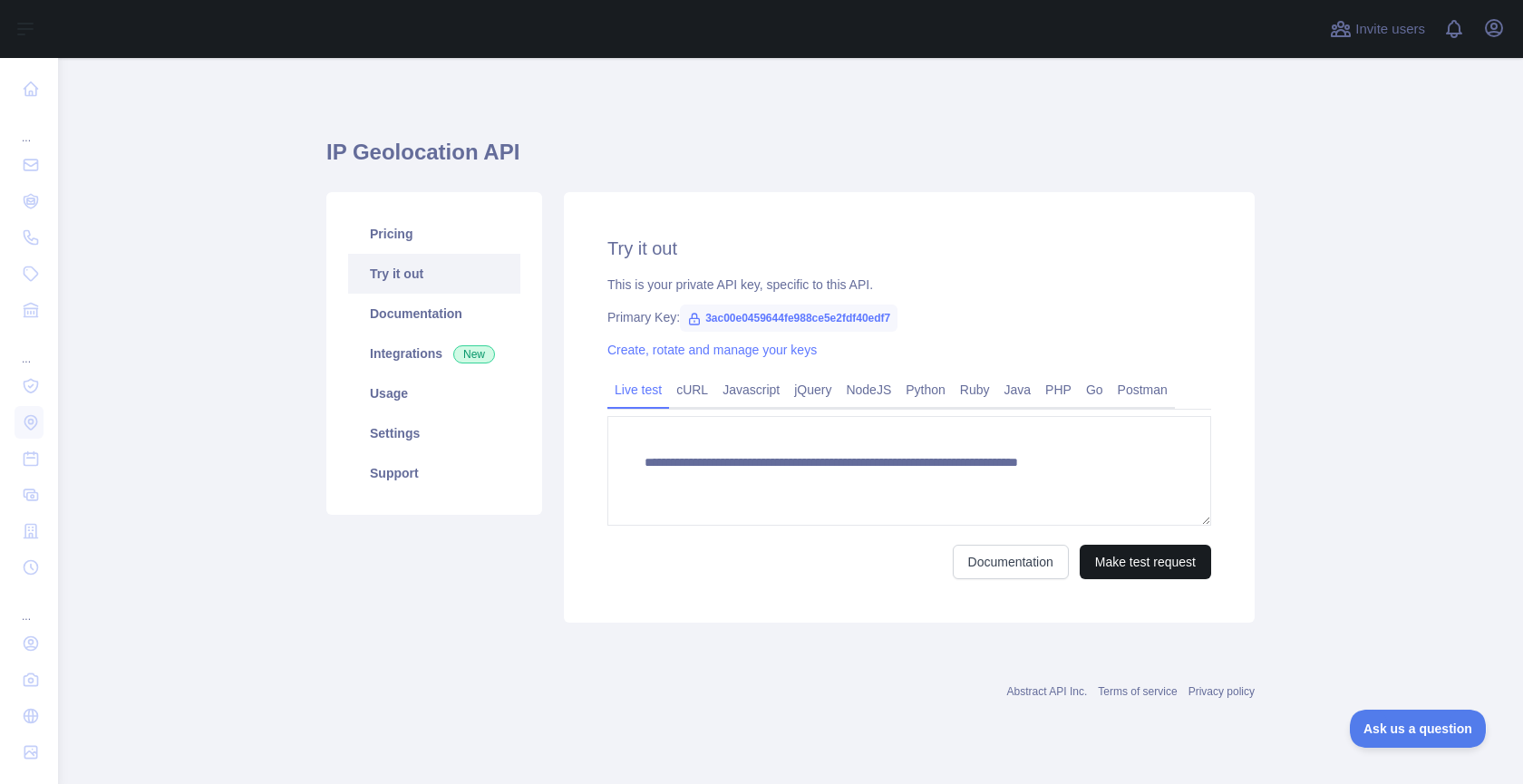
type textarea "**********"
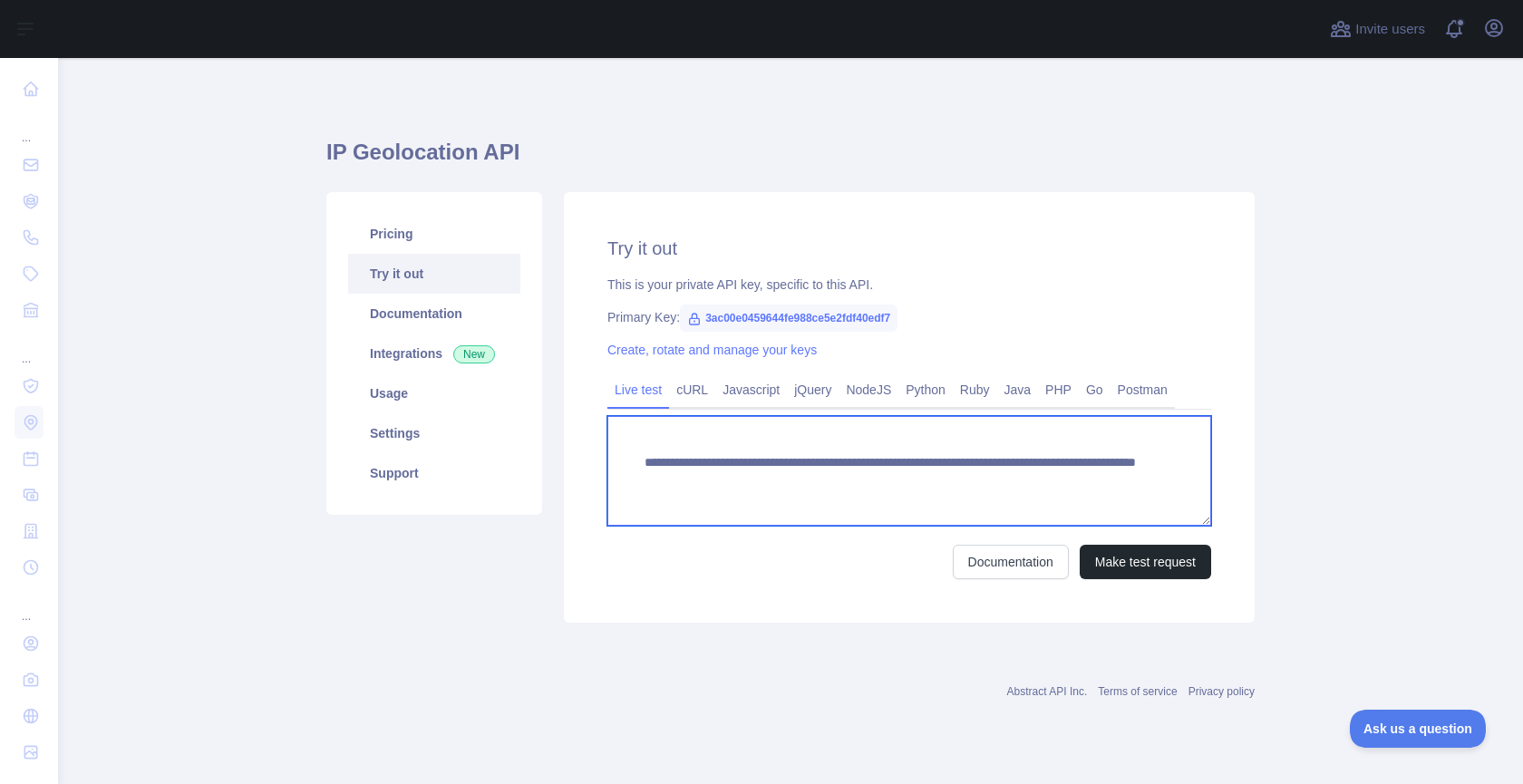
drag, startPoint x: 1101, startPoint y: 484, endPoint x: 643, endPoint y: 456, distance: 458.9
click at [643, 456] on textarea "**********" at bounding box center [908, 470] width 603 height 110
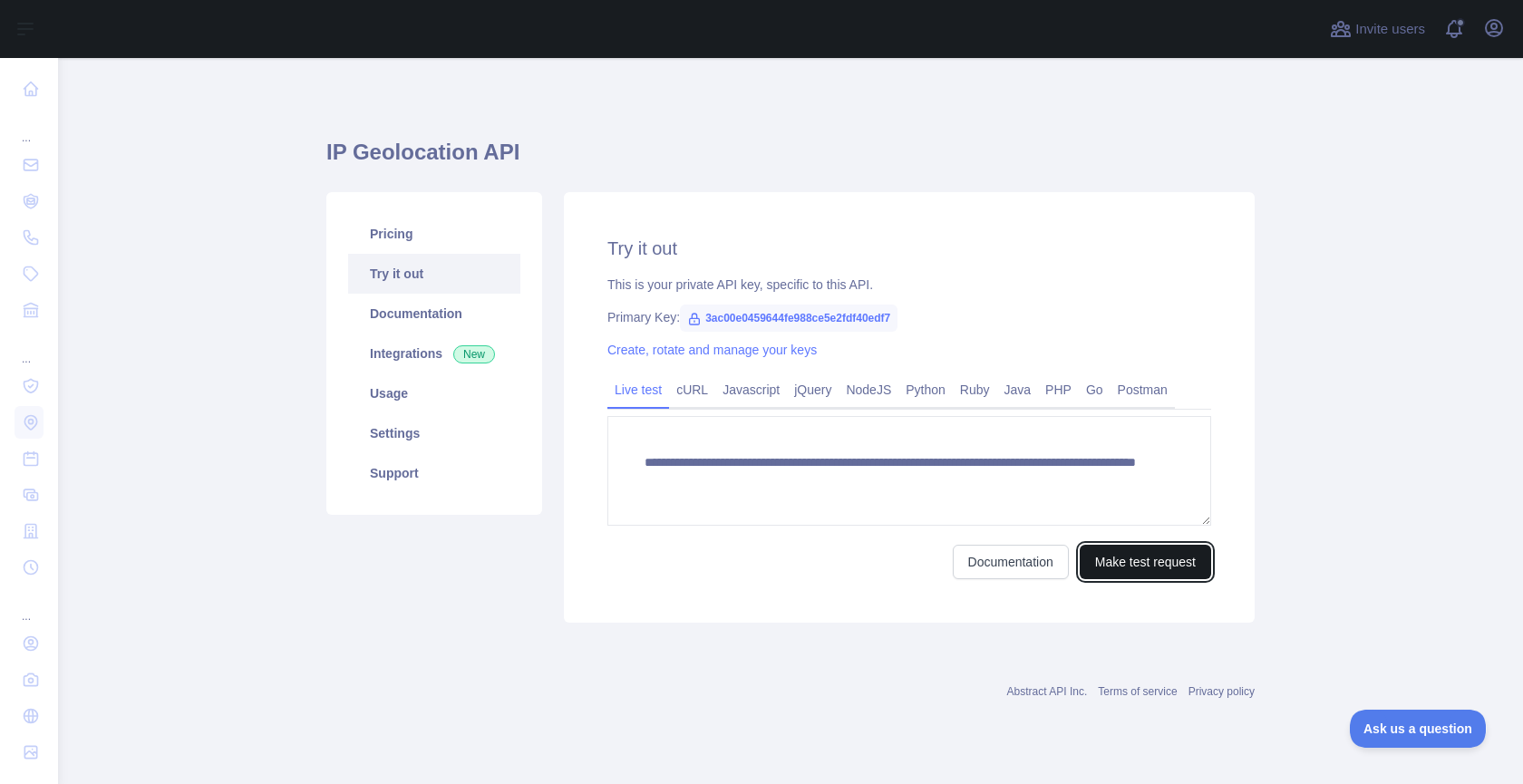
click at [1109, 550] on button "Make test request" at bounding box center [1146, 562] width 131 height 35
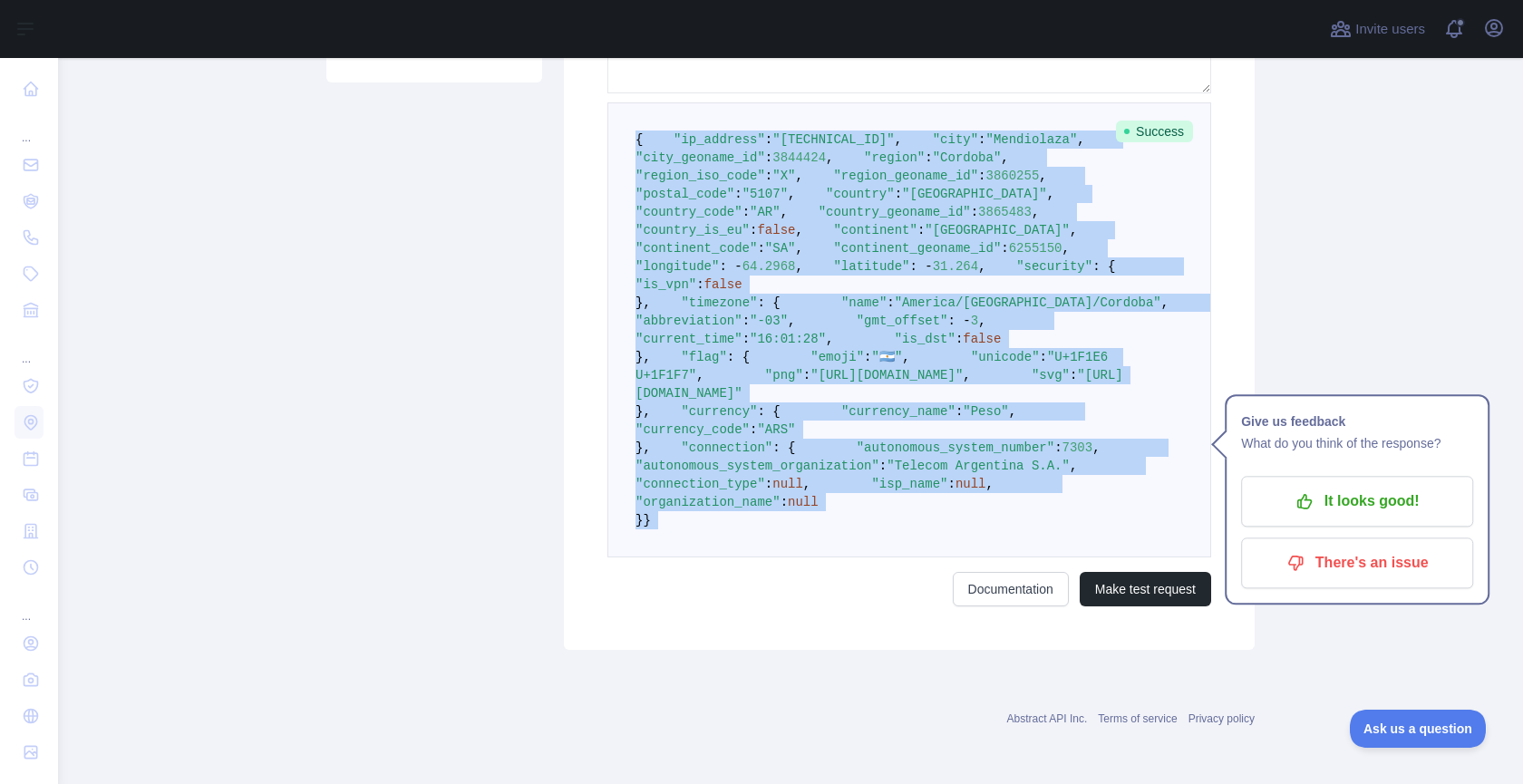
scroll to position [681, 0]
drag, startPoint x: 630, startPoint y: 201, endPoint x: 693, endPoint y: 731, distance: 533.7
click at [693, 557] on pre "{ "ip_address" : "[TECHNICAL_ID]" , "city" : "Mendiolaza" , "city_geoname_id" :…" at bounding box center [908, 329] width 603 height 455
copy code "{ "lo_ipsumdo" : "977.22.319.668" , "sita" : "Consectetu" , "adip_elitsed_do" :…"
